Goal: Information Seeking & Learning: Learn about a topic

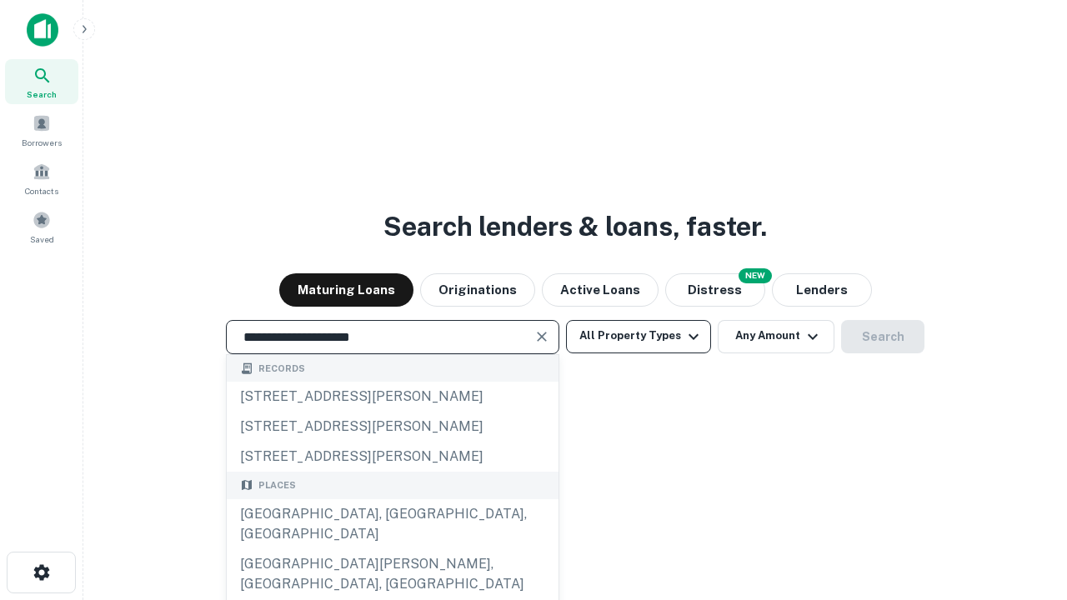
click at [392, 549] on div "[GEOGRAPHIC_DATA], [GEOGRAPHIC_DATA], [GEOGRAPHIC_DATA]" at bounding box center [393, 524] width 332 height 50
click at [638, 336] on button "All Property Types" at bounding box center [638, 336] width 145 height 33
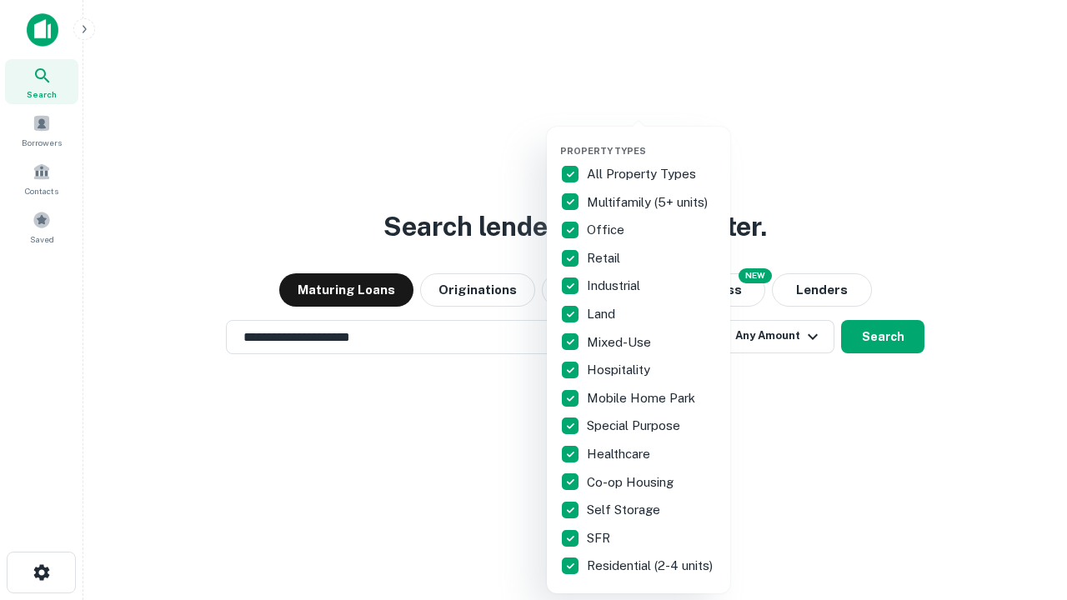
type input "**********"
click at [652, 140] on button "button" at bounding box center [651, 140] width 183 height 1
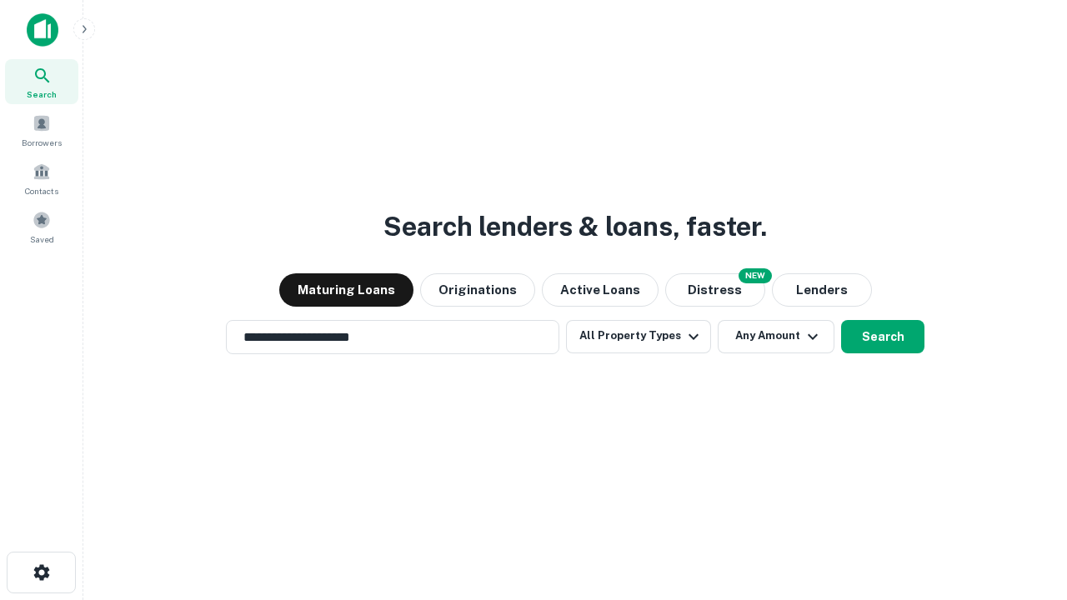
scroll to position [26, 0]
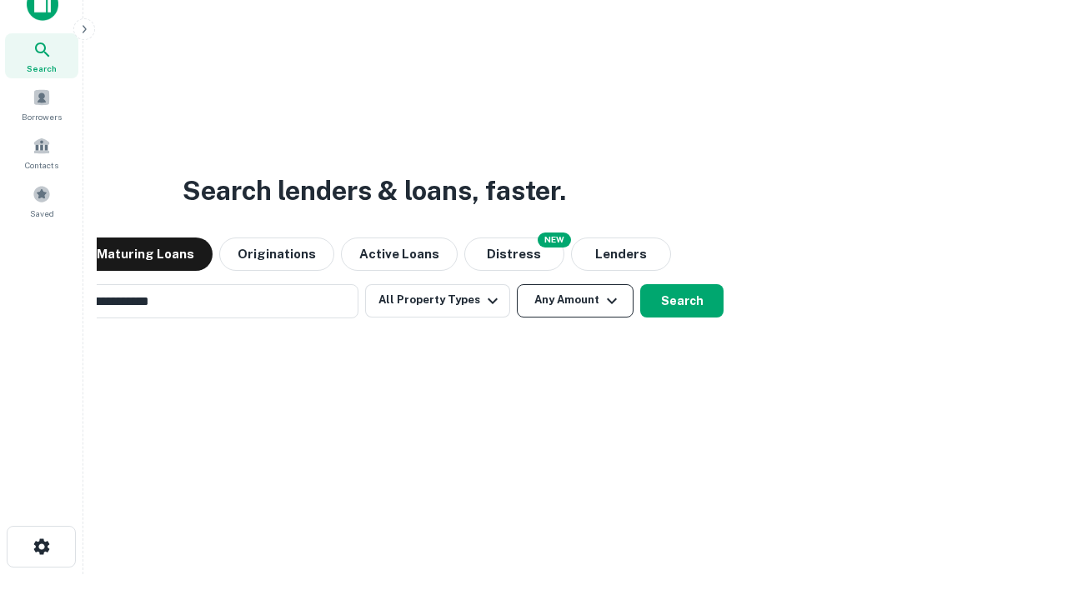
click at [517, 284] on button "Any Amount" at bounding box center [575, 300] width 117 height 33
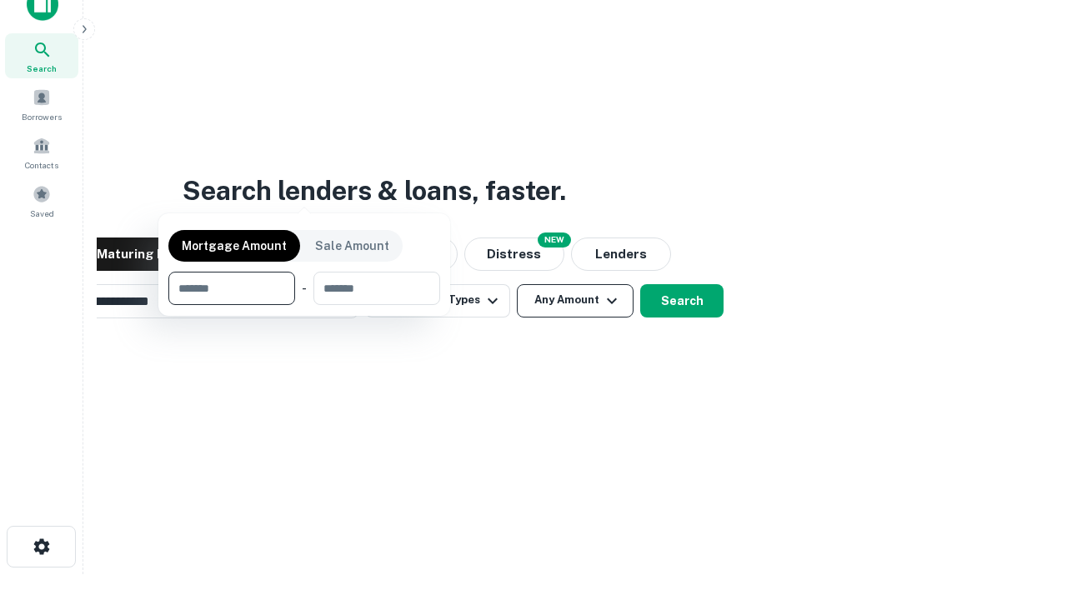
scroll to position [120, 472]
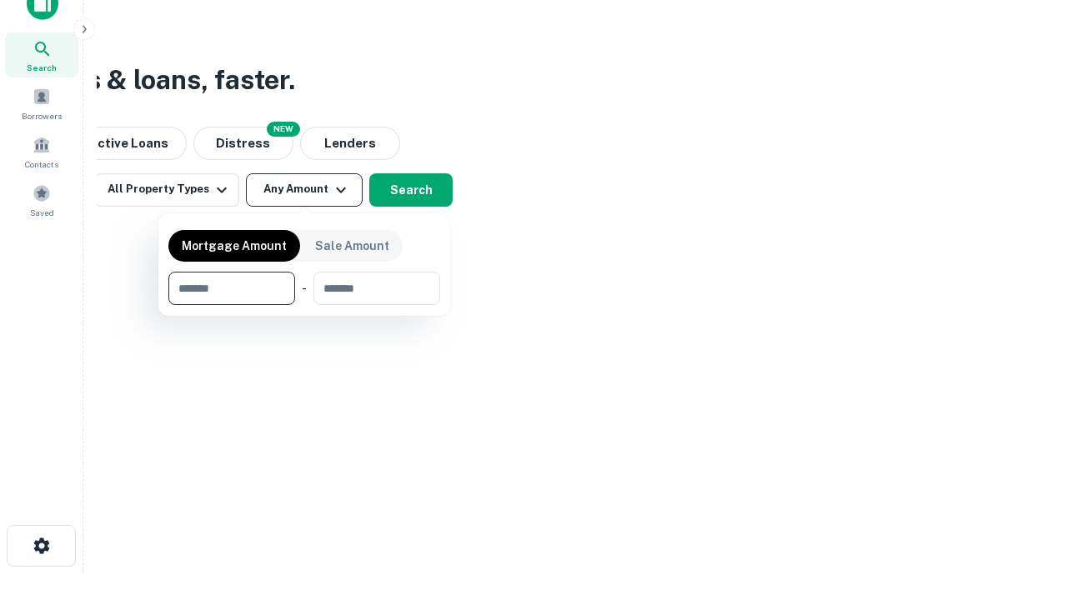
type input "*******"
click at [304, 305] on button "button" at bounding box center [304, 305] width 272 height 1
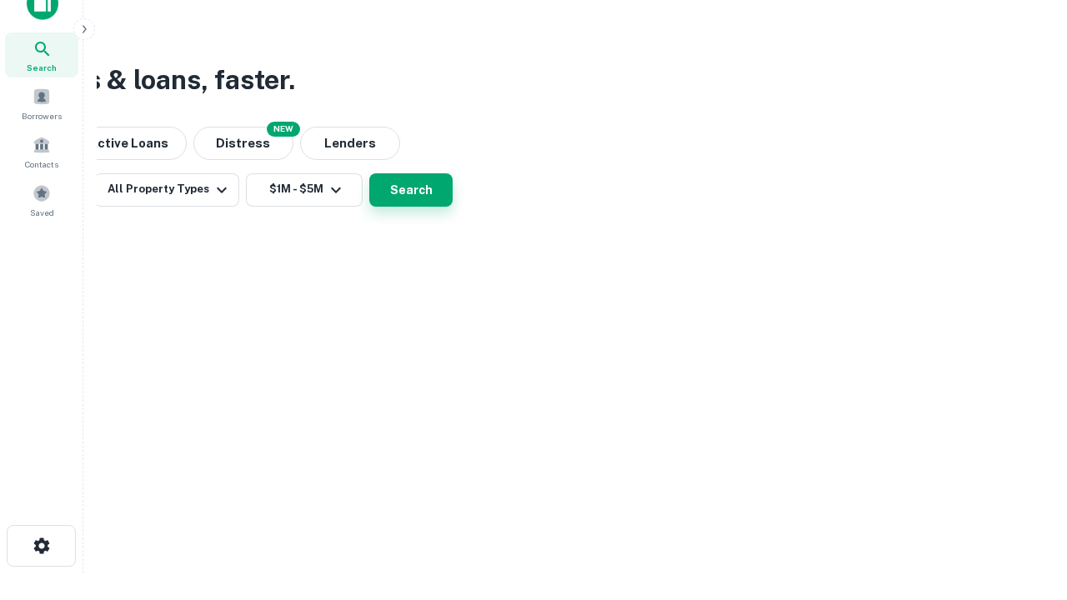
click at [453, 207] on button "Search" at bounding box center [410, 189] width 83 height 33
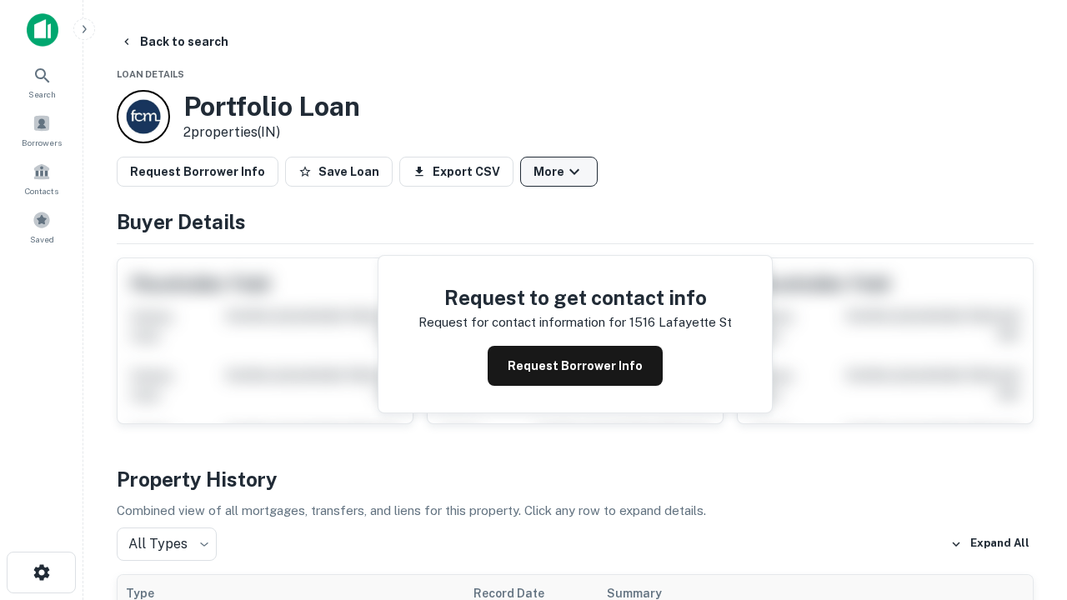
click at [558, 172] on button "More" at bounding box center [559, 172] width 78 height 30
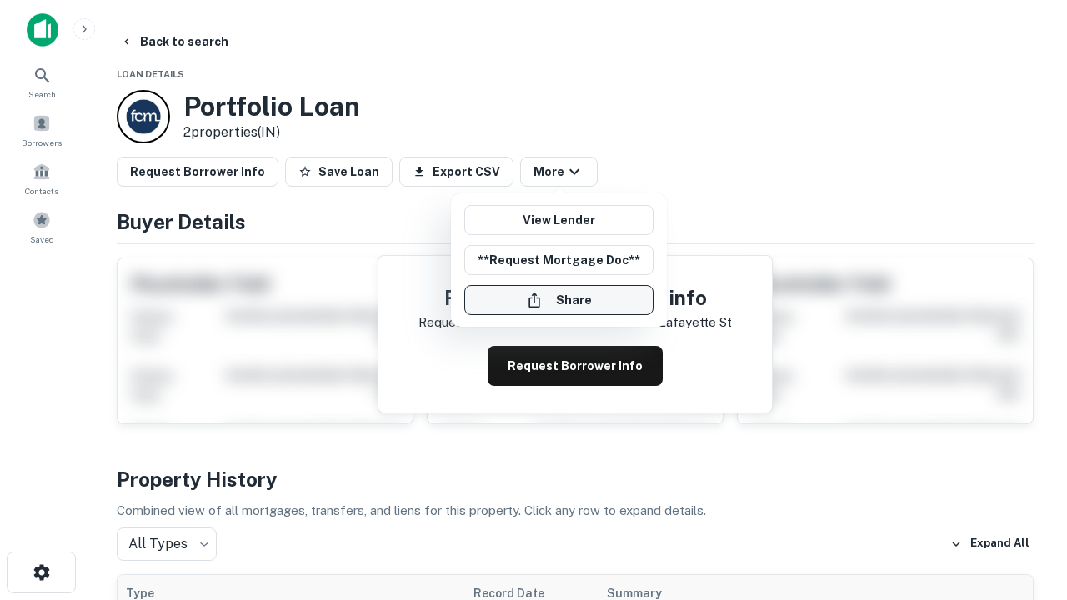
click at [558, 300] on button "Share" at bounding box center [558, 300] width 189 height 30
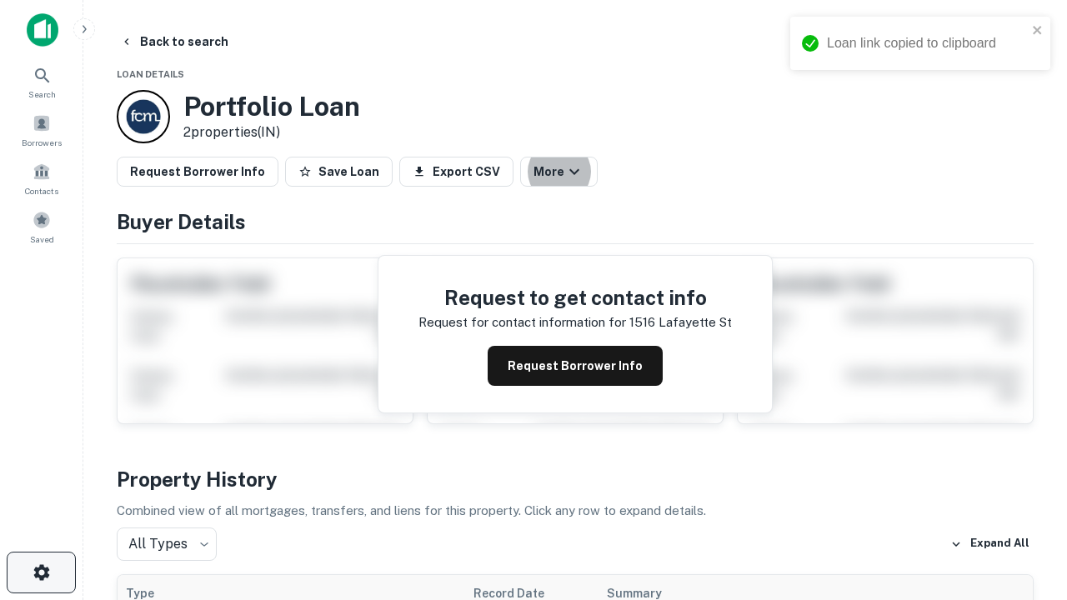
click at [41, 573] on icon "button" at bounding box center [42, 573] width 20 height 20
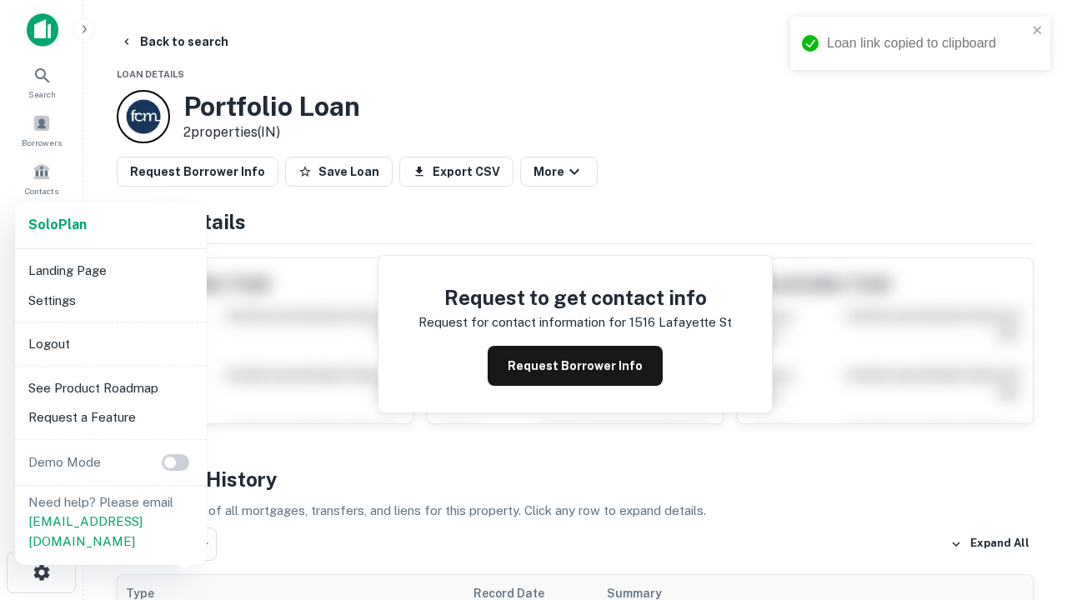
click at [110, 343] on li "Logout" at bounding box center [111, 344] width 178 height 30
